Goal: Find specific page/section: Find specific page/section

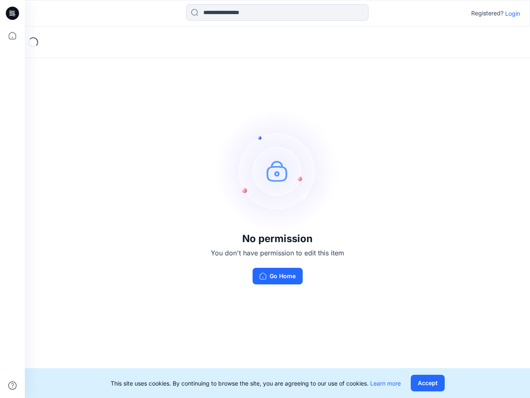
click at [265, 199] on img at bounding box center [277, 171] width 124 height 124
click at [13, 13] on icon at bounding box center [13, 13] width 3 height 0
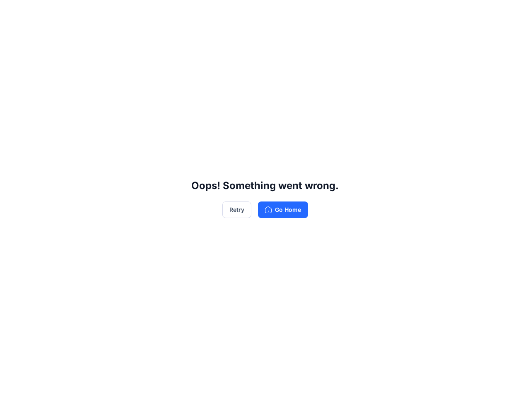
click at [12, 36] on div "Oops! Something went wrong. Retry Go Home" at bounding box center [265, 199] width 530 height 398
click at [12, 385] on div "Oops! Something went wrong. Retry Go Home" at bounding box center [265, 199] width 530 height 398
click at [278, 12] on div "Oops! Something went wrong. Retry Go Home" at bounding box center [265, 199] width 530 height 398
click at [513, 13] on div "Oops! Something went wrong. Retry Go Home" at bounding box center [265, 199] width 530 height 398
click at [428, 383] on div "Oops! Something went wrong. Retry Go Home" at bounding box center [265, 199] width 530 height 398
